Goal: Transaction & Acquisition: Purchase product/service

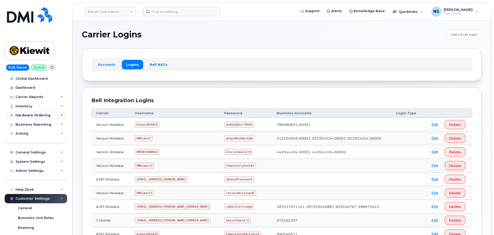
click at [32, 116] on div "Hardware Ordering" at bounding box center [32, 115] width 35 height 4
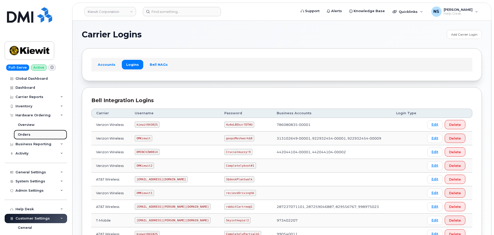
click at [28, 130] on link "Orders" at bounding box center [40, 135] width 53 height 10
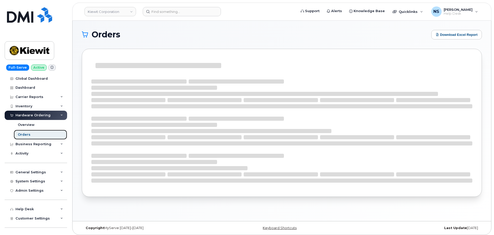
click at [28, 131] on link "Orders" at bounding box center [40, 135] width 53 height 10
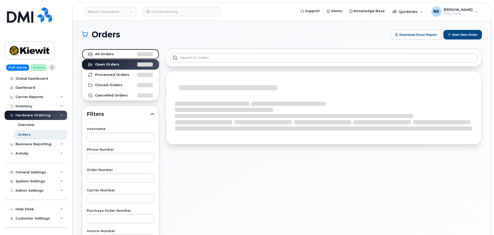
drag, startPoint x: 121, startPoint y: 57, endPoint x: 140, endPoint y: 54, distance: 19.3
click at [121, 56] on link "All Orders" at bounding box center [120, 54] width 77 height 10
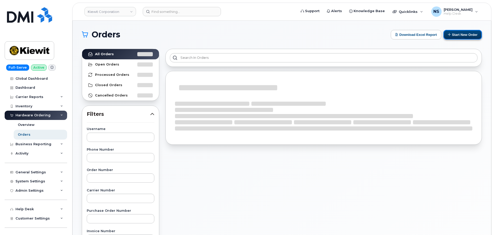
click at [476, 34] on button "Start New Order" at bounding box center [462, 35] width 38 height 10
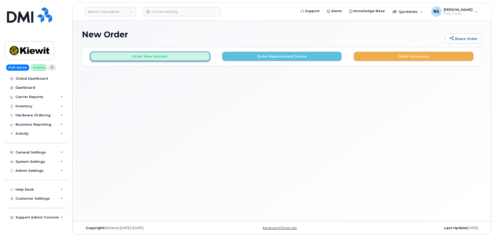
click at [172, 59] on button "Order New Number" at bounding box center [150, 57] width 120 height 10
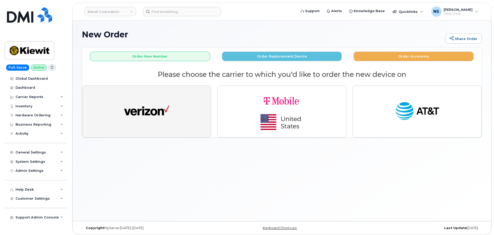
click at [150, 114] on img "button" at bounding box center [146, 111] width 45 height 23
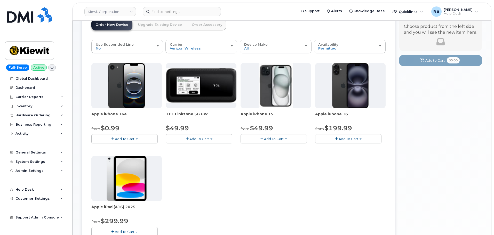
scroll to position [26, 0]
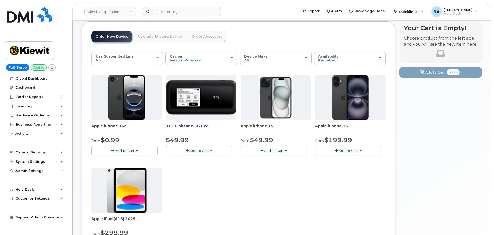
click at [120, 149] on span "Add To Cart" at bounding box center [125, 151] width 20 height 4
click at [123, 149] on span "Add To Cart" at bounding box center [125, 151] width 20 height 4
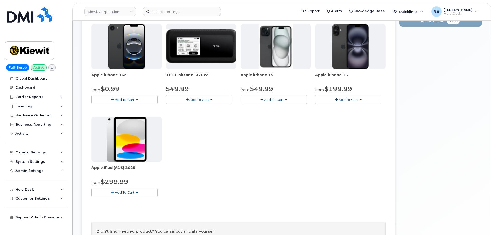
scroll to position [77, 0]
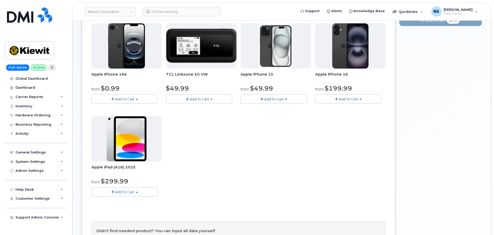
click at [328, 102] on button "Add To Cart" at bounding box center [348, 98] width 66 height 9
click at [331, 99] on button "Add To Cart" at bounding box center [348, 98] width 66 height 9
drag, startPoint x: 277, startPoint y: 115, endPoint x: 277, endPoint y: 108, distance: 6.2
click at [277, 114] on div "Apple iPhone 16e from $0.99 Add To Cart $0.99 - 2 Year Activation (128GB) $599.…" at bounding box center [238, 114] width 294 height 182
click at [271, 96] on button "Add To Cart" at bounding box center [274, 98] width 66 height 9
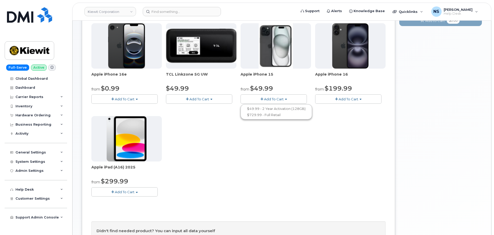
drag, startPoint x: 214, startPoint y: 149, endPoint x: 211, endPoint y: 145, distance: 4.8
click at [213, 149] on div "Apple iPhone 16e from $0.99 Add To Cart $0.99 - 2 Year Activation (128GB) $599.…" at bounding box center [238, 114] width 294 height 182
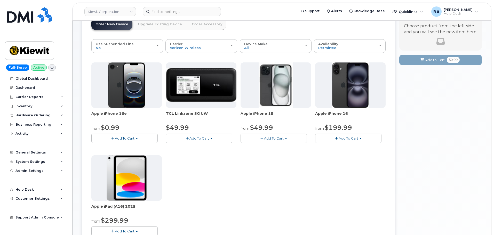
scroll to position [0, 0]
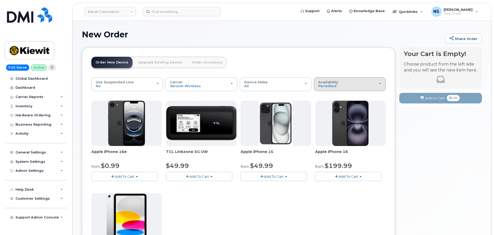
click at [328, 82] on span "Availability" at bounding box center [328, 82] width 20 height 4
drag, startPoint x: 326, startPoint y: 104, endPoint x: 325, endPoint y: 108, distance: 3.9
click at [326, 104] on div "All" at bounding box center [349, 105] width 69 height 6
drag, startPoint x: 332, startPoint y: 86, endPoint x: 335, endPoint y: 110, distance: 24.6
click at [333, 86] on span "Permitted" at bounding box center [327, 86] width 18 height 4
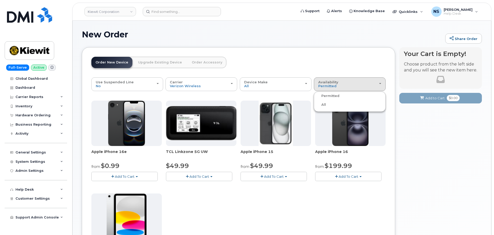
click at [324, 106] on label "All" at bounding box center [320, 105] width 11 height 6
click at [0, 0] on input "All" at bounding box center [0, 0] width 0 height 0
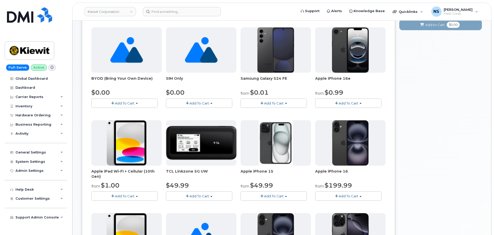
scroll to position [28, 0]
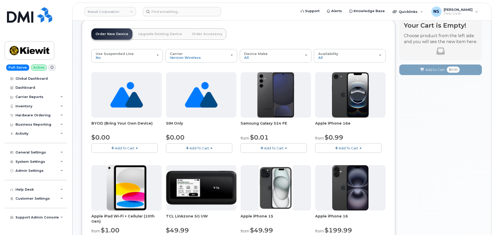
click at [267, 147] on span "Add To Cart" at bounding box center [274, 148] width 20 height 4
click at [271, 118] on div "Samsung Galaxy S24 FE from $0.01 Add To Cart $0.01 - 2 year Activation $649.99 …" at bounding box center [276, 112] width 70 height 81
click at [271, 121] on span "Samsung Galaxy S24 FE" at bounding box center [276, 126] width 70 height 10
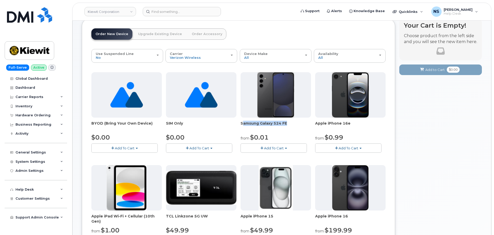
click at [271, 121] on span "Samsung Galaxy S24 FE" at bounding box center [276, 126] width 70 height 10
copy div "Samsung Galaxy S24 FE"
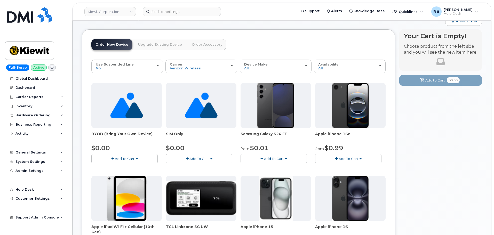
scroll to position [0, 0]
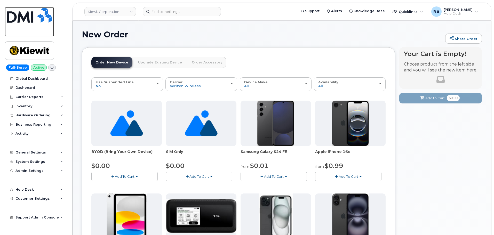
click at [40, 14] on img at bounding box center [29, 14] width 45 height 15
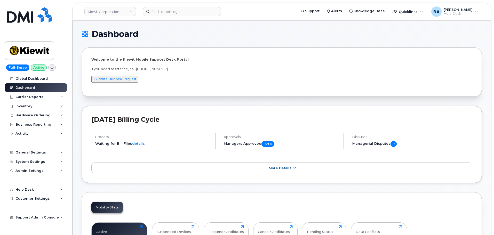
drag, startPoint x: 42, startPoint y: 114, endPoint x: 43, endPoint y: 120, distance: 6.5
click at [41, 114] on div "Hardware Ordering" at bounding box center [32, 115] width 35 height 4
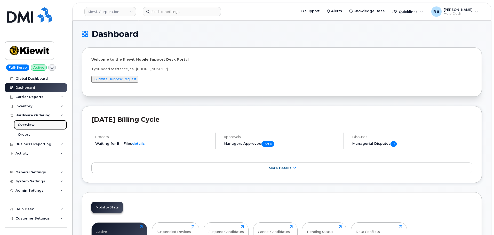
click at [26, 129] on link "Overview" at bounding box center [40, 125] width 53 height 10
click at [27, 133] on div "Orders" at bounding box center [24, 134] width 13 height 5
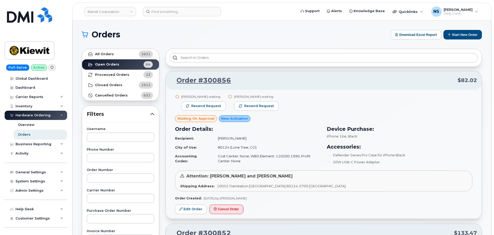
click at [168, 6] on header "Kiewit Corporation Support Alerts Knowledge Base Quicklinks Suspend / Cancel De…" at bounding box center [281, 12] width 419 height 18
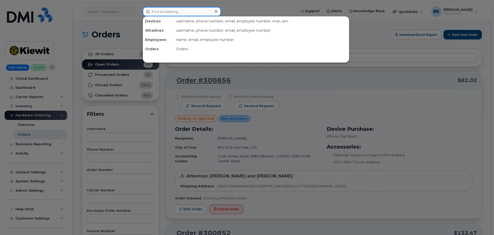
click at [176, 15] on input at bounding box center [182, 11] width 78 height 9
paste input "5596301515"
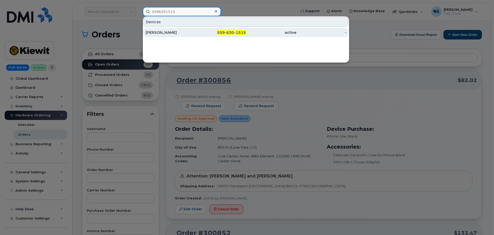
type input "5596301515"
click at [190, 28] on div "JEFF RICE" at bounding box center [171, 32] width 50 height 9
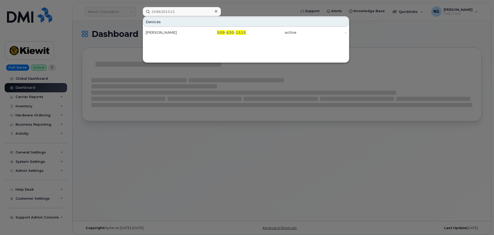
click at [216, 13] on icon at bounding box center [216, 11] width 3 height 4
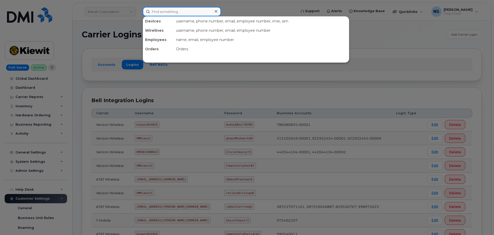
click at [201, 12] on input at bounding box center [182, 11] width 78 height 9
paste input "5596301515"
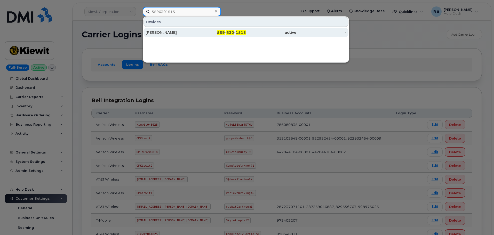
type input "5596301515"
click at [213, 32] on div "559 - 630 - 1515" at bounding box center [221, 32] width 50 height 5
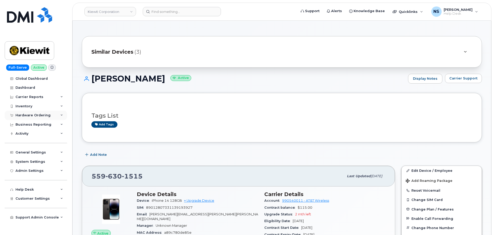
click at [47, 118] on div "Hardware Ordering" at bounding box center [36, 115] width 62 height 9
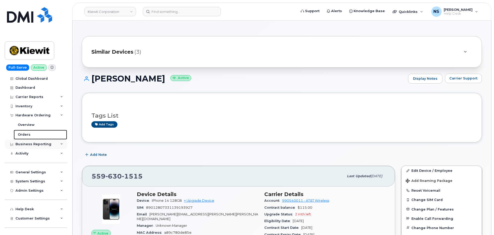
drag, startPoint x: 38, startPoint y: 132, endPoint x: 35, endPoint y: 140, distance: 7.9
click at [37, 132] on link "Orders" at bounding box center [40, 135] width 53 height 10
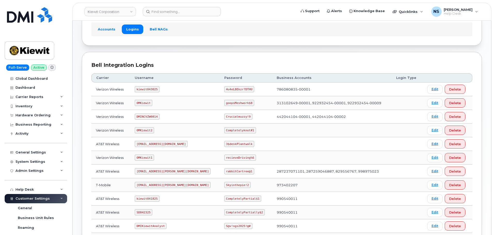
scroll to position [77, 0]
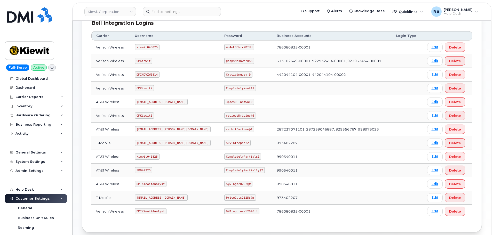
click at [152, 133] on td "ms-kiewit@dminc.com" at bounding box center [175, 130] width 90 height 14
click at [152, 130] on code "ms-kiewit@dminc.com" at bounding box center [173, 129] width 76 height 6
copy code "ms-kiewit@dminc.com"
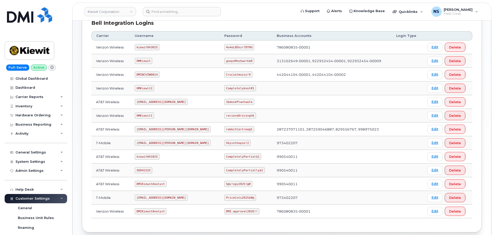
click at [225, 128] on code "rabbitCartree@1" at bounding box center [239, 129] width 30 height 6
copy code "rabbitCartree@1"
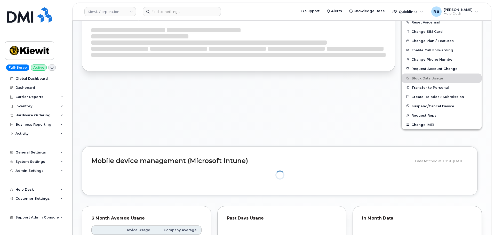
scroll to position [168, 0]
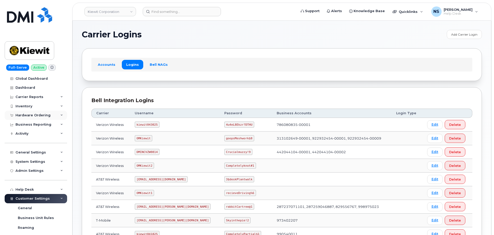
click at [43, 114] on div "Hardware Ordering" at bounding box center [36, 115] width 62 height 9
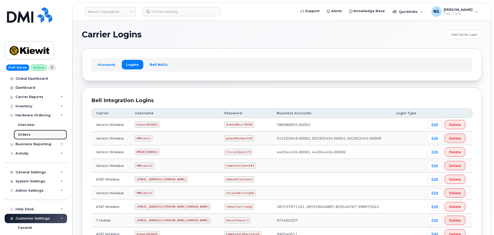
click at [32, 133] on link "Orders" at bounding box center [40, 135] width 53 height 10
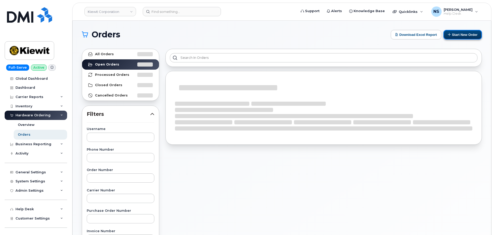
drag, startPoint x: 458, startPoint y: 33, endPoint x: 457, endPoint y: 36, distance: 3.6
click at [459, 33] on button "Start New Order" at bounding box center [462, 35] width 38 height 10
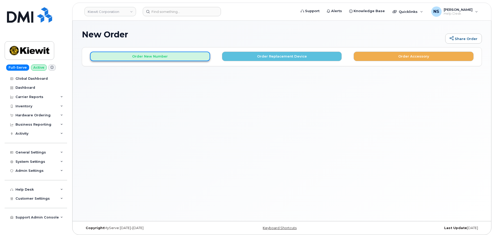
click at [199, 56] on button "Order New Number" at bounding box center [150, 57] width 120 height 10
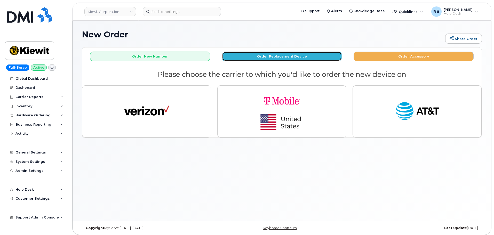
click at [245, 52] on button "Order Replacement Device" at bounding box center [282, 57] width 120 height 10
